Goal: Information Seeking & Learning: Learn about a topic

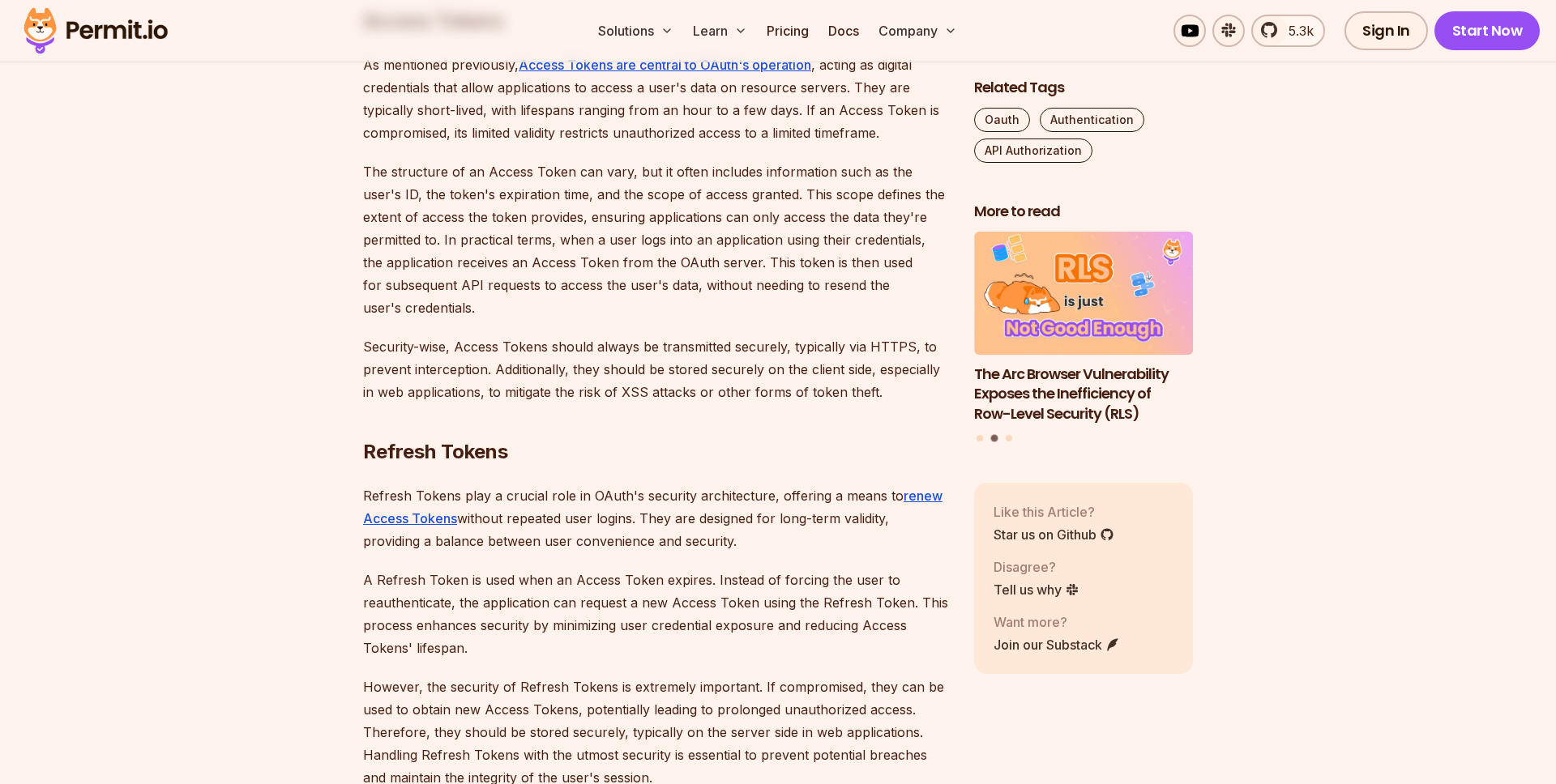
scroll to position [2305, 0]
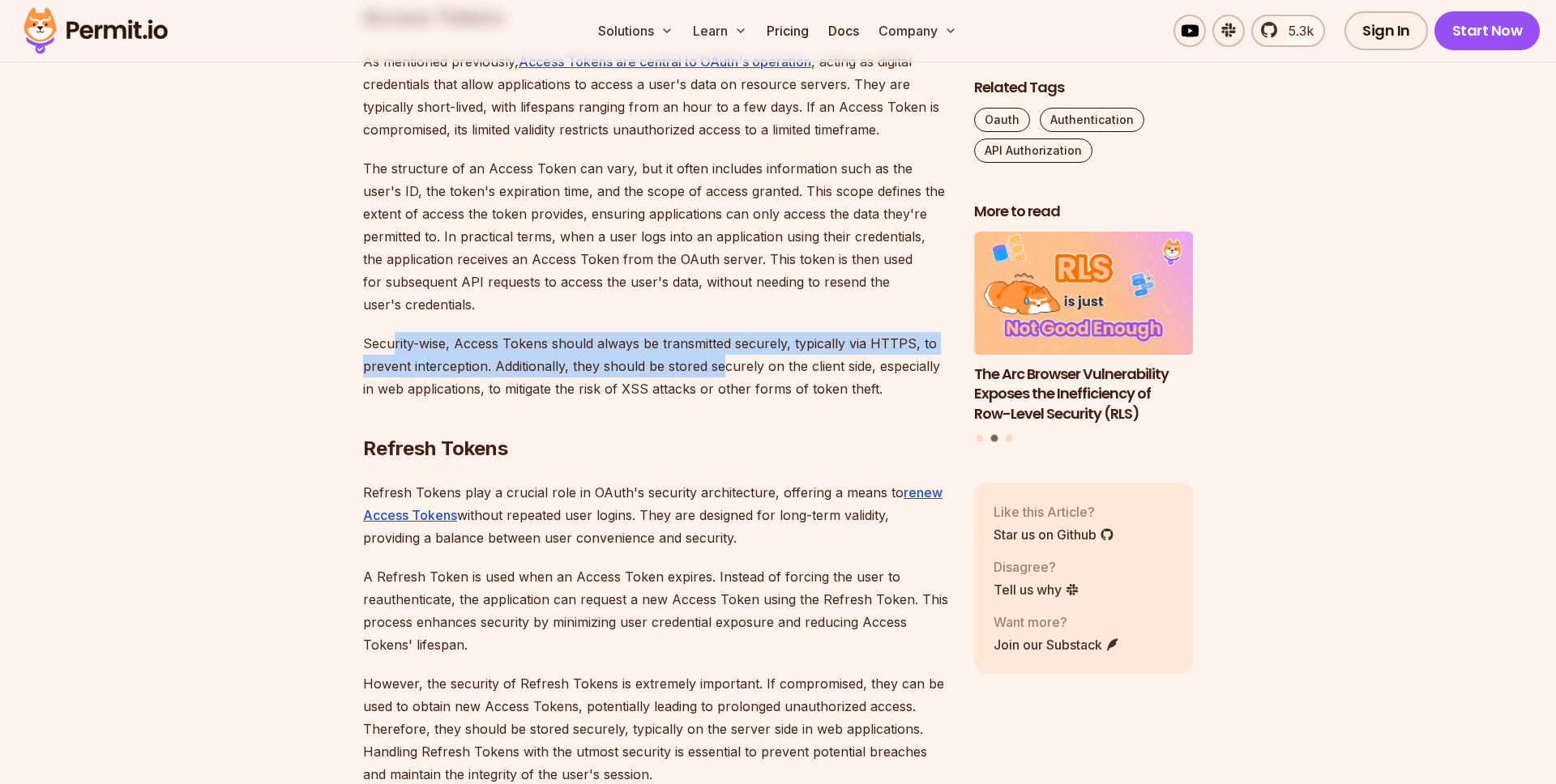
drag, startPoint x: 394, startPoint y: 351, endPoint x: 709, endPoint y: 364, distance: 315.3
click at [722, 364] on p "Security-wise, Access Tokens should always be transmitted securely, typically v…" at bounding box center [655, 366] width 586 height 68
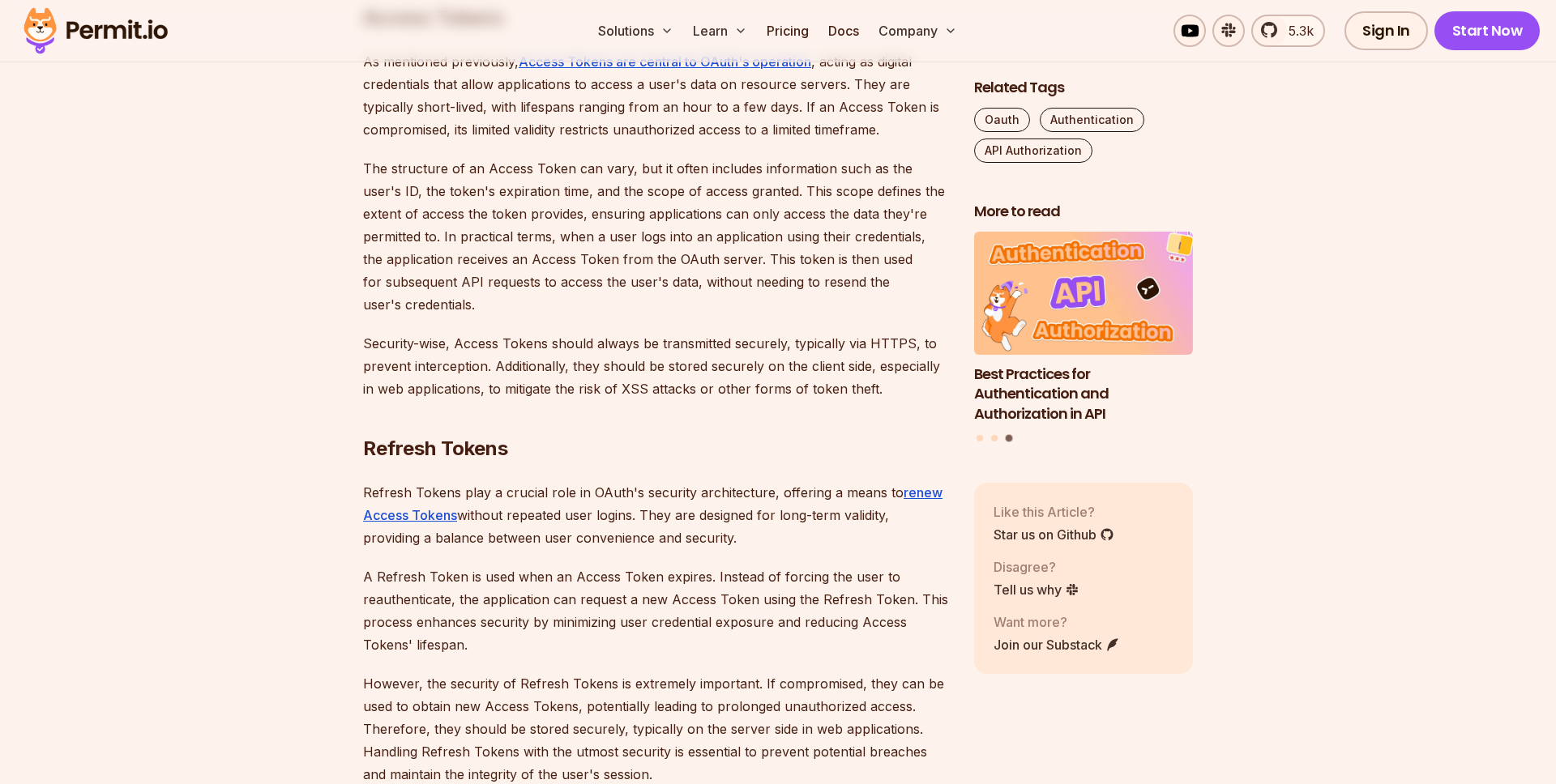
click at [428, 366] on p "Security-wise, Access Tokens should always be transmitted securely, typically v…" at bounding box center [655, 366] width 586 height 68
drag, startPoint x: 558, startPoint y: 368, endPoint x: 798, endPoint y: 368, distance: 240.0
click at [791, 368] on p "Security-wise, Access Tokens should always be transmitted securely, typically v…" at bounding box center [655, 366] width 586 height 68
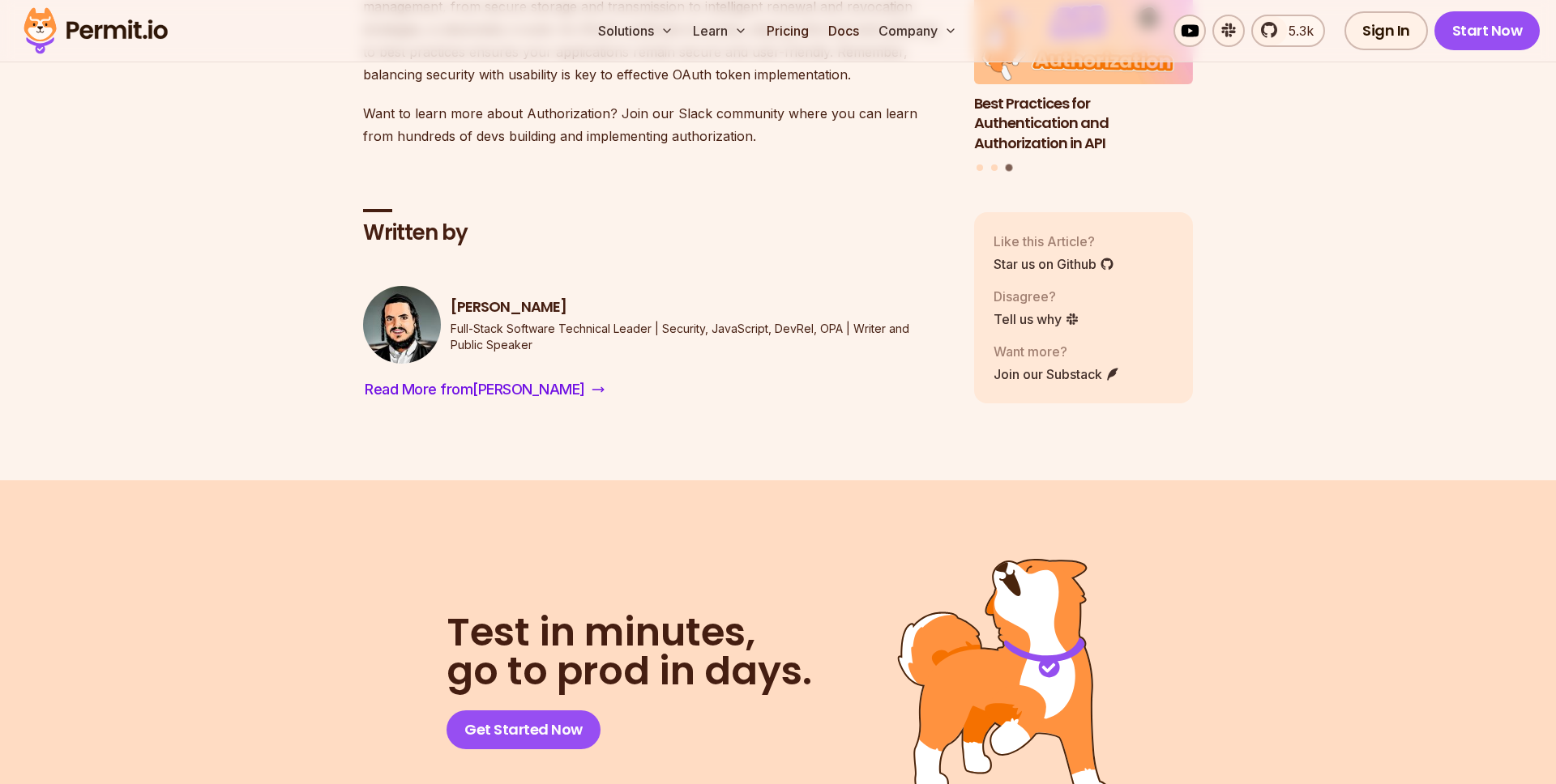
scroll to position [6819, 0]
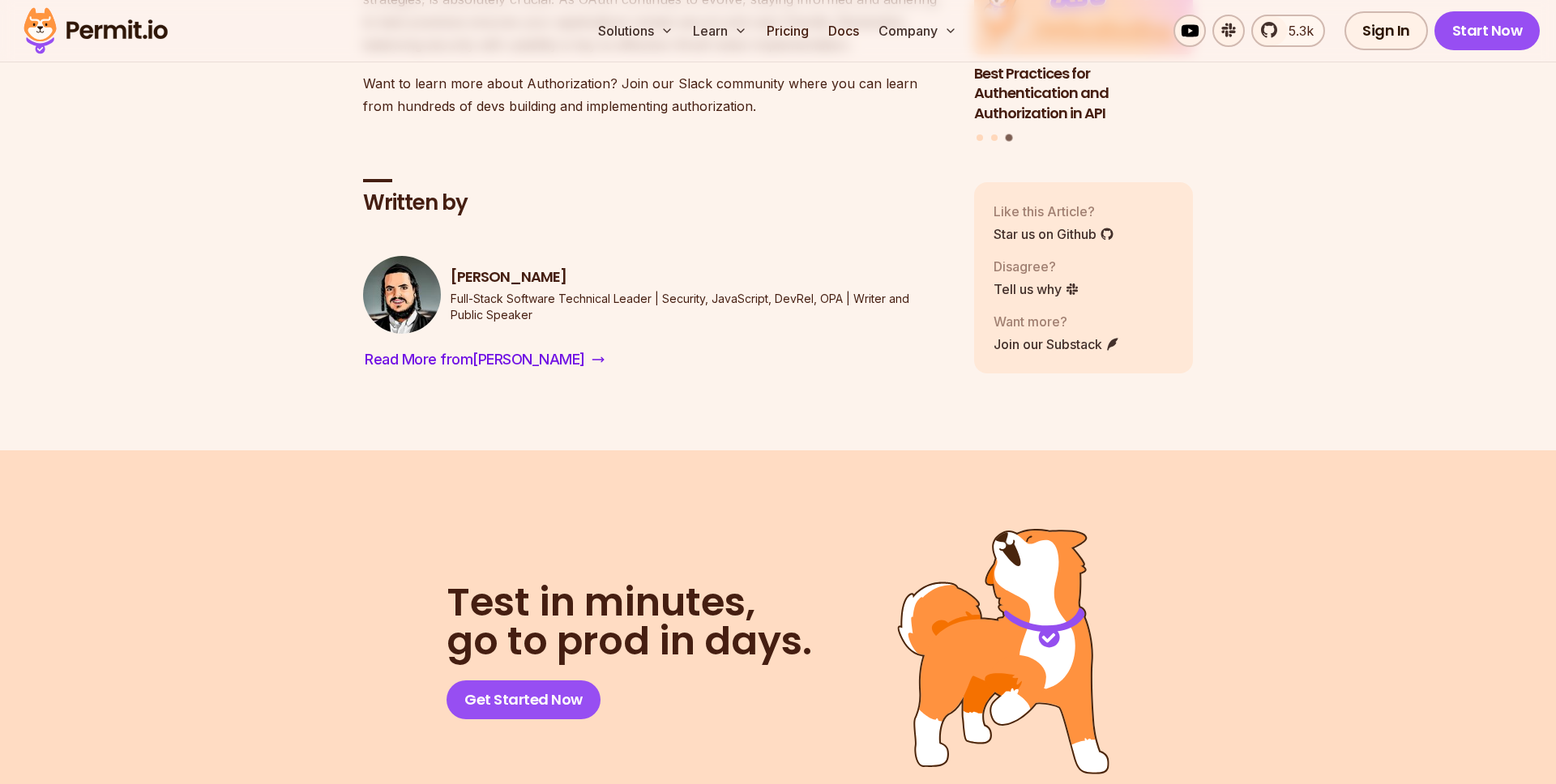
drag, startPoint x: 589, startPoint y: 315, endPoint x: 681, endPoint y: 315, distance: 92.0
drag, startPoint x: 723, startPoint y: 320, endPoint x: 844, endPoint y: 314, distance: 121.1
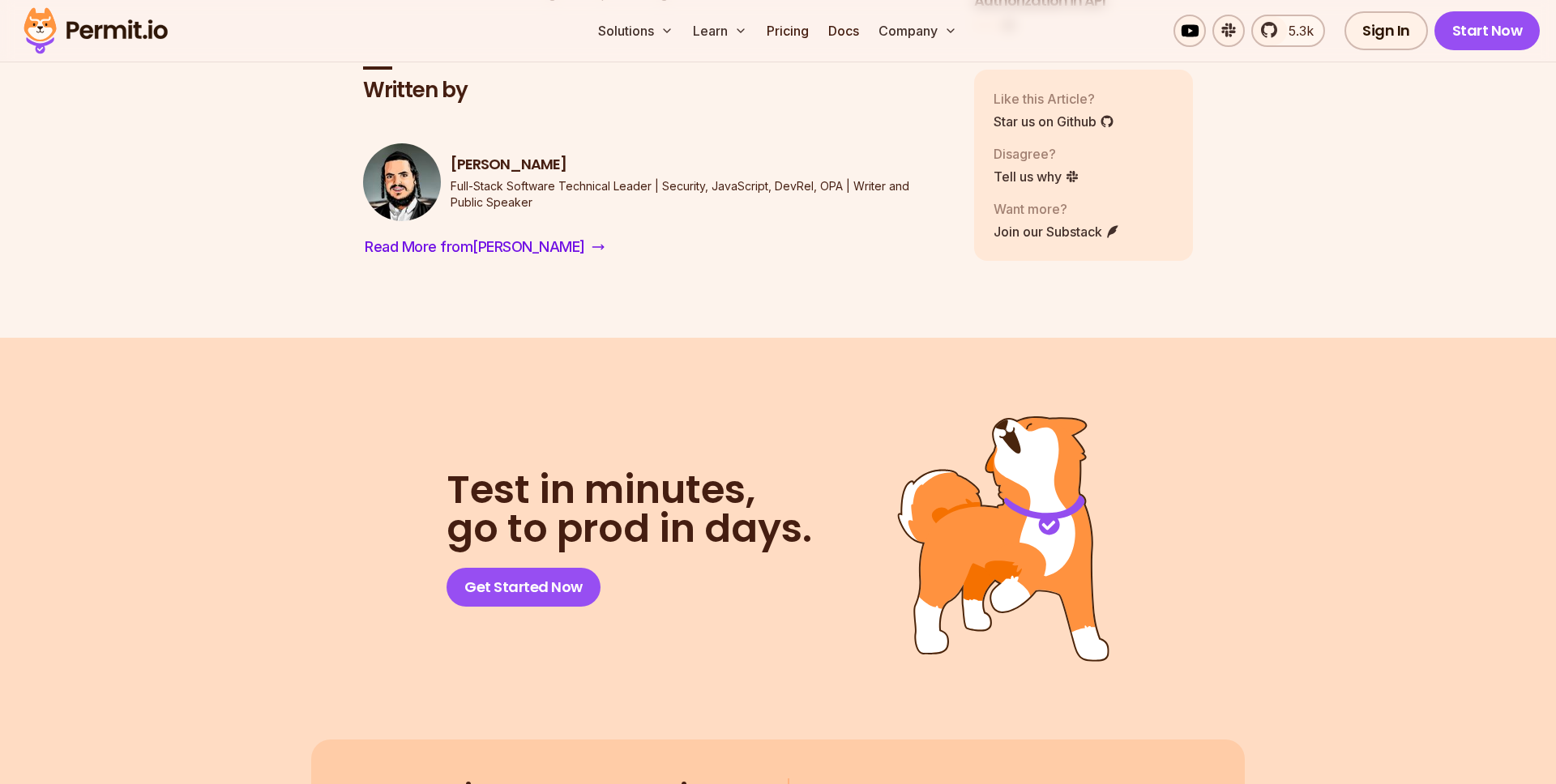
scroll to position [6937, 0]
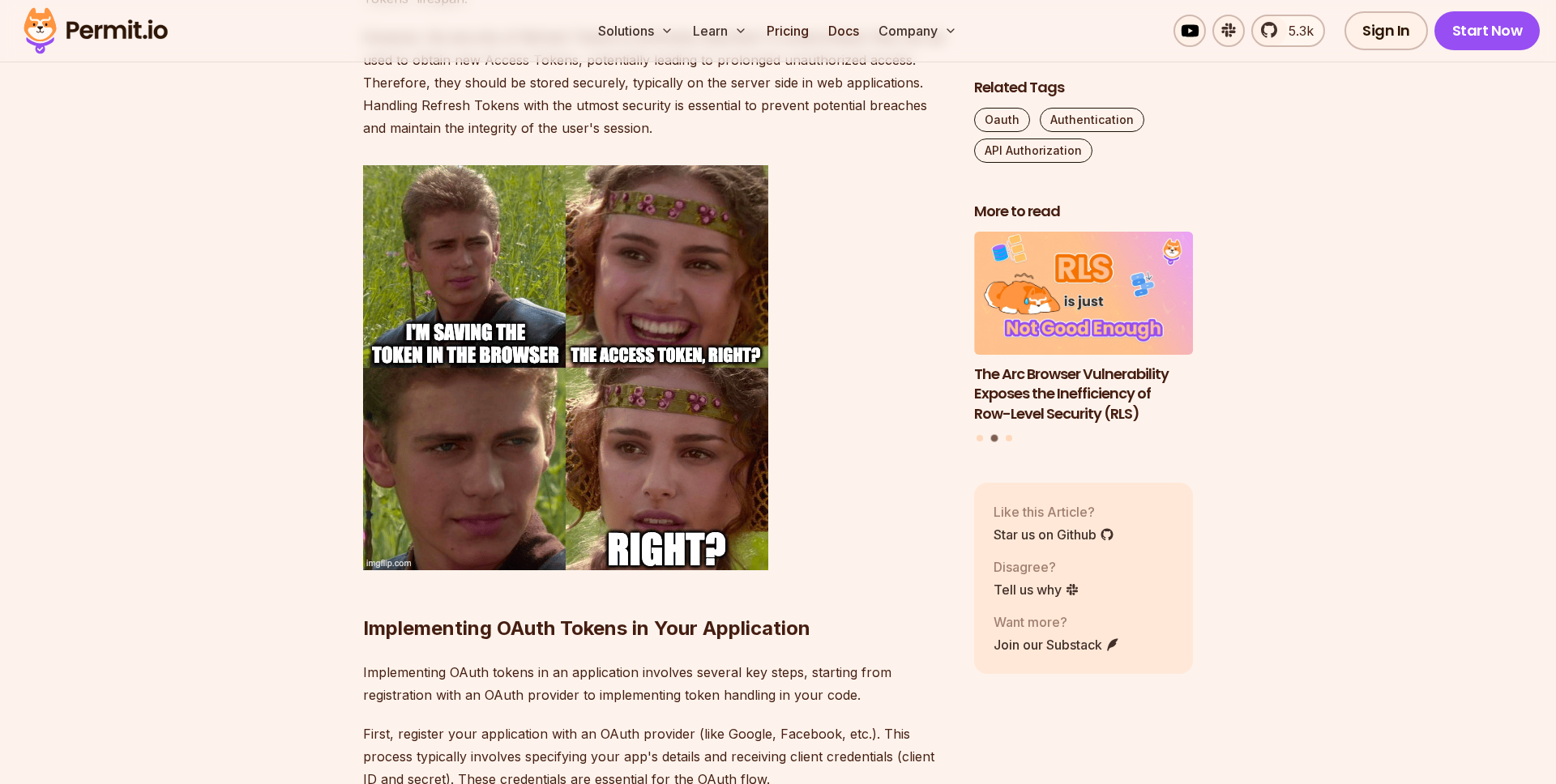
scroll to position [2740, 0]
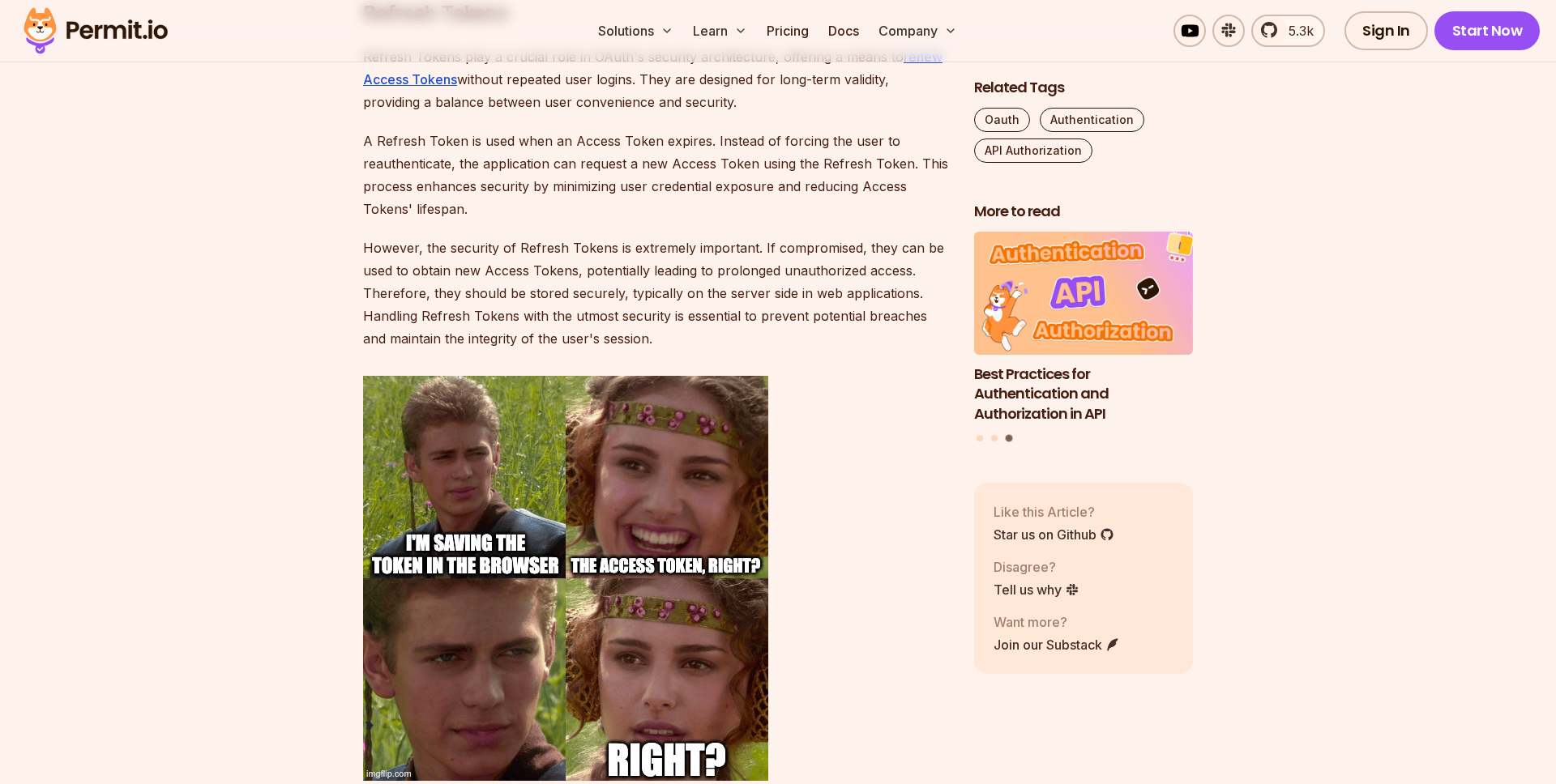
drag, startPoint x: 414, startPoint y: 257, endPoint x: 625, endPoint y: 250, distance: 211.1
click at [624, 250] on p "However, the security of Refresh Tokens is extremely important. If compromised,…" at bounding box center [655, 293] width 586 height 113
drag, startPoint x: 566, startPoint y: 247, endPoint x: 694, endPoint y: 246, distance: 128.0
click at [699, 247] on p "However, the security of Refresh Tokens is extremely important. If compromised,…" at bounding box center [655, 293] width 586 height 113
drag, startPoint x: 390, startPoint y: 264, endPoint x: 589, endPoint y: 261, distance: 199.0
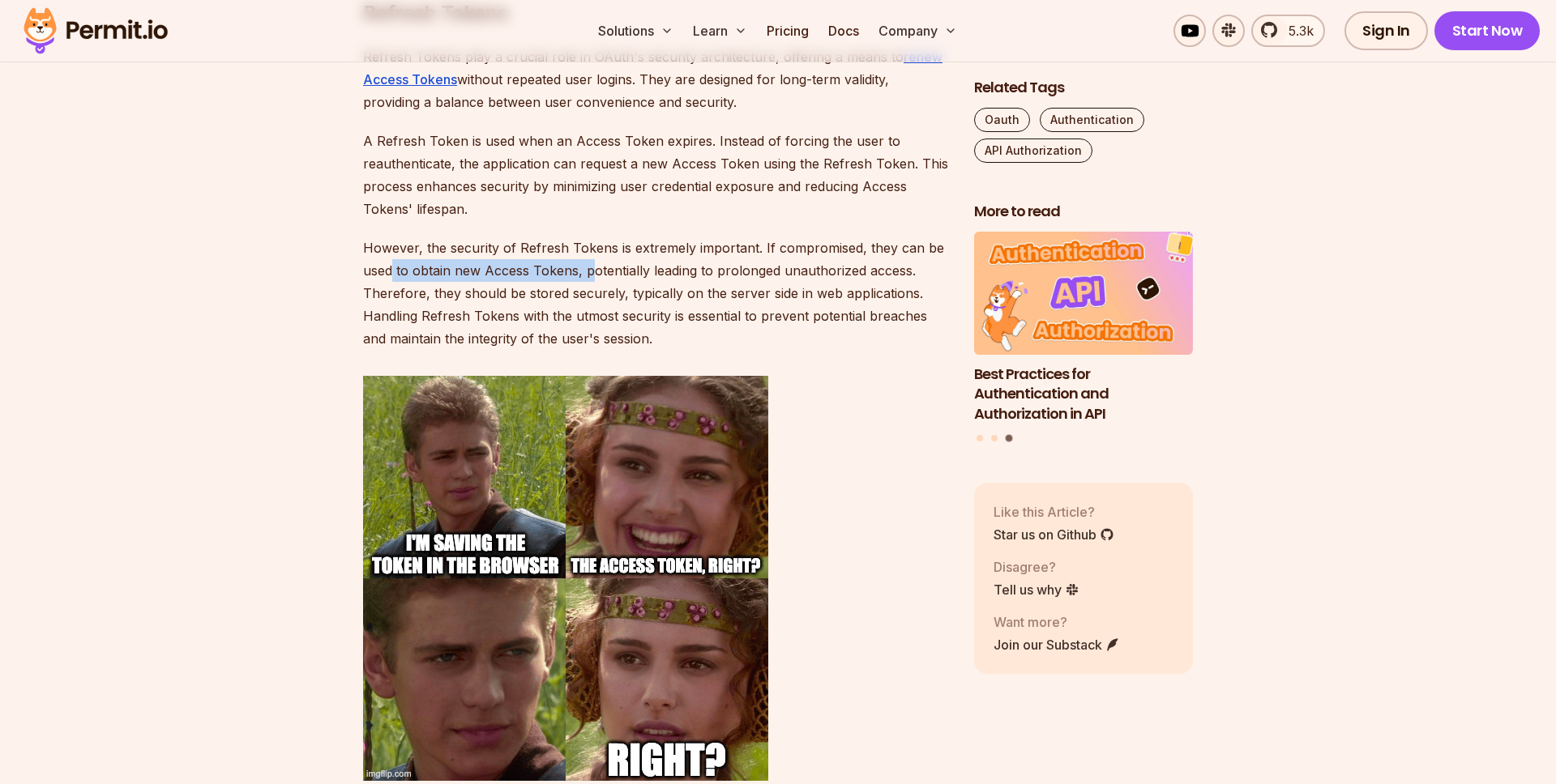
click at [589, 261] on p "However, the security of Refresh Tokens is extremely important. If compromised,…" at bounding box center [655, 293] width 586 height 113
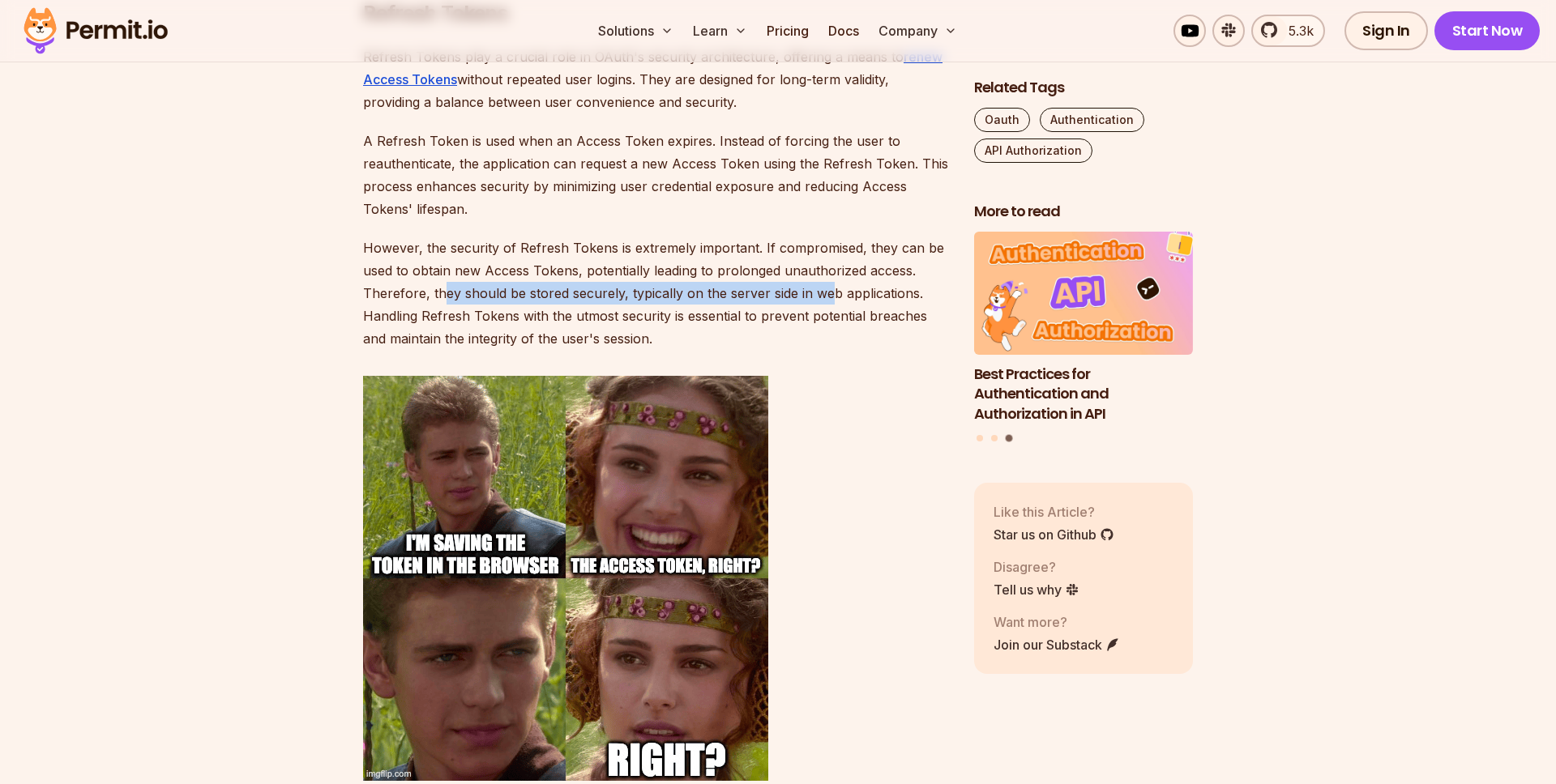
drag, startPoint x: 439, startPoint y: 296, endPoint x: 828, endPoint y: 298, distance: 389.0
click at [828, 298] on p "However, the security of Refresh Tokens is extremely important. If compromised,…" at bounding box center [655, 293] width 586 height 113
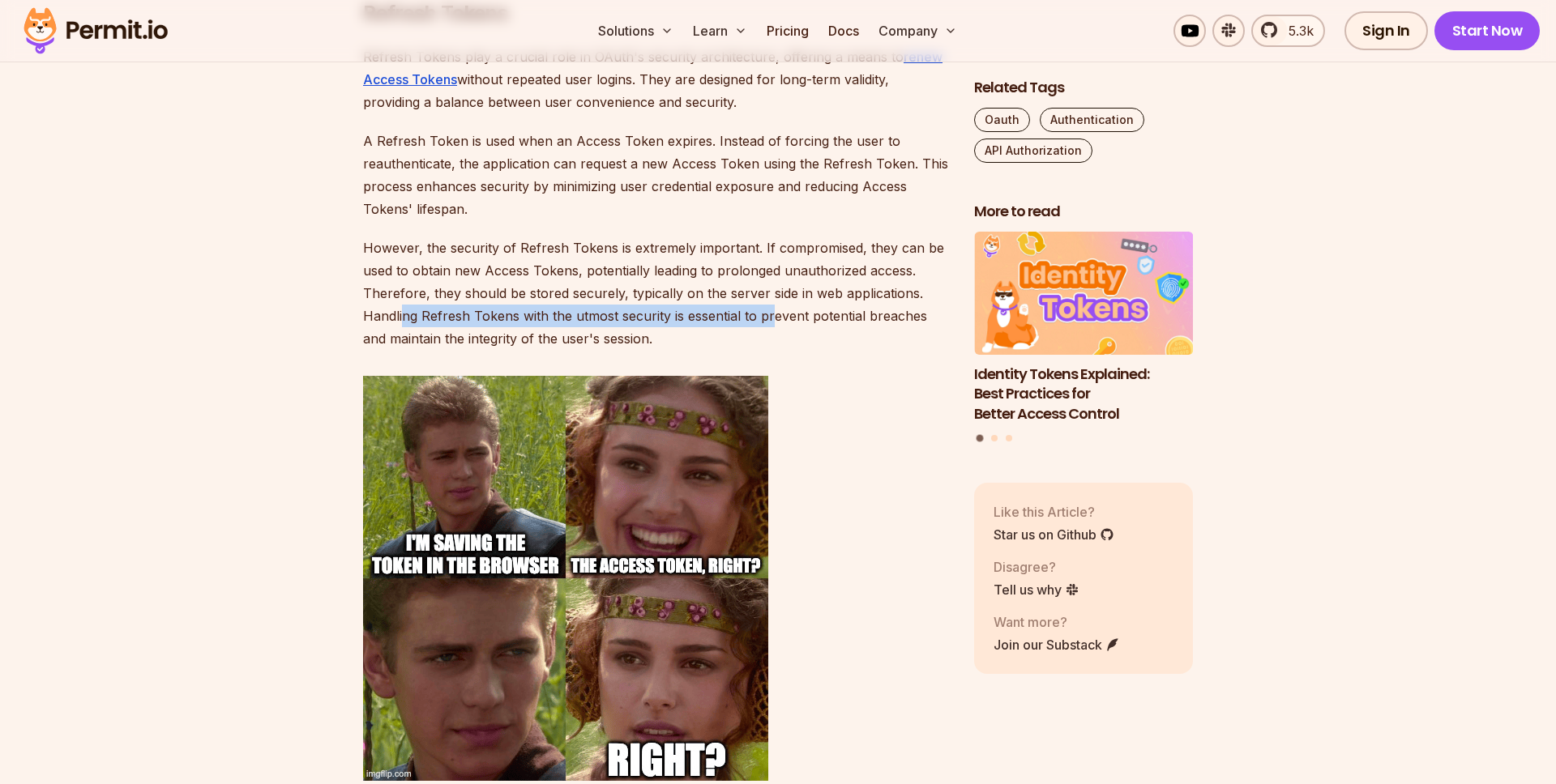
drag, startPoint x: 401, startPoint y: 325, endPoint x: 803, endPoint y: 322, distance: 402.0
click at [795, 322] on p "However, the security of Refresh Tokens is extremely important. If compromised,…" at bounding box center [655, 293] width 586 height 113
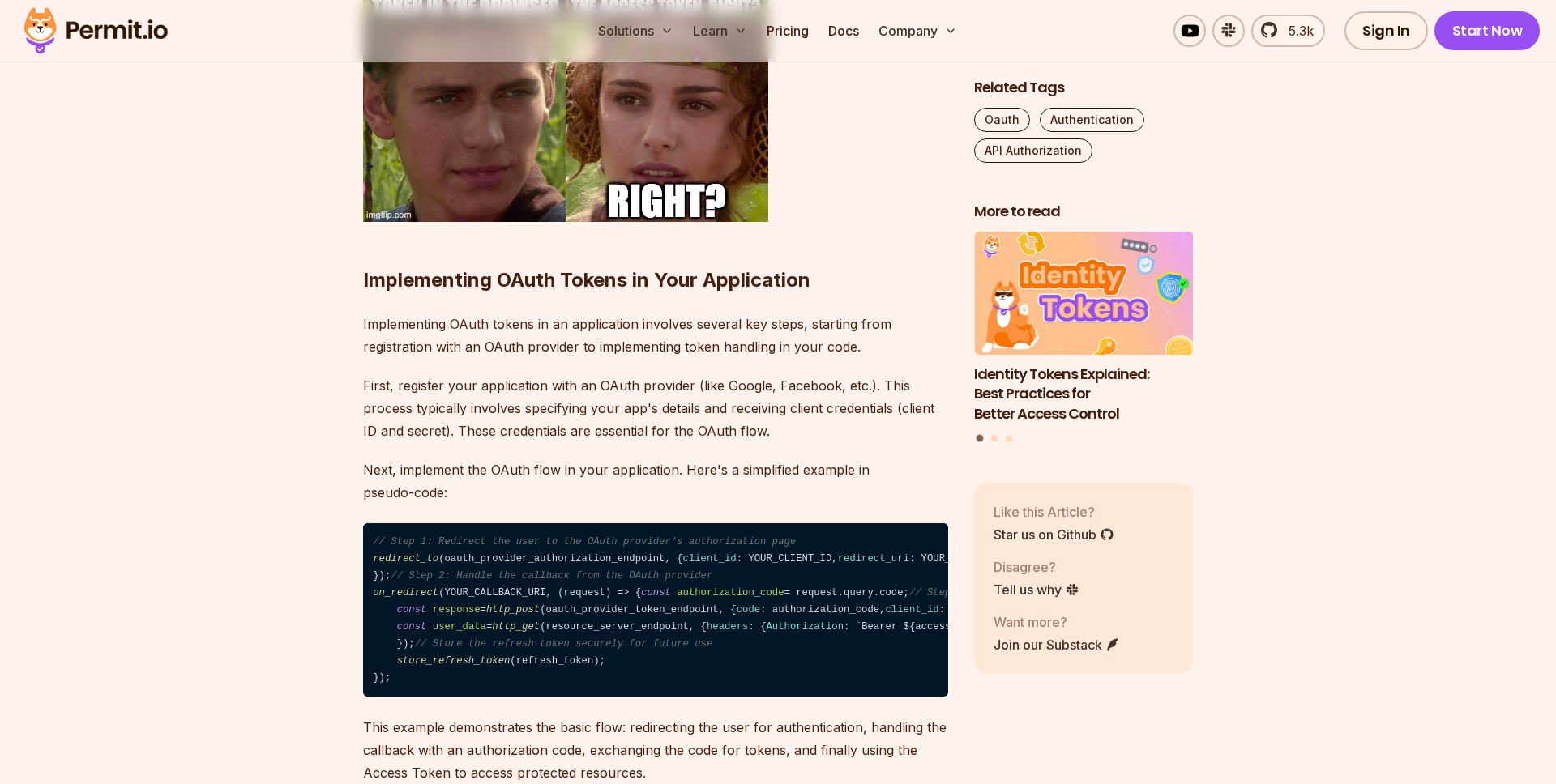
scroll to position [3332, 0]
